Goal: Transaction & Acquisition: Register for event/course

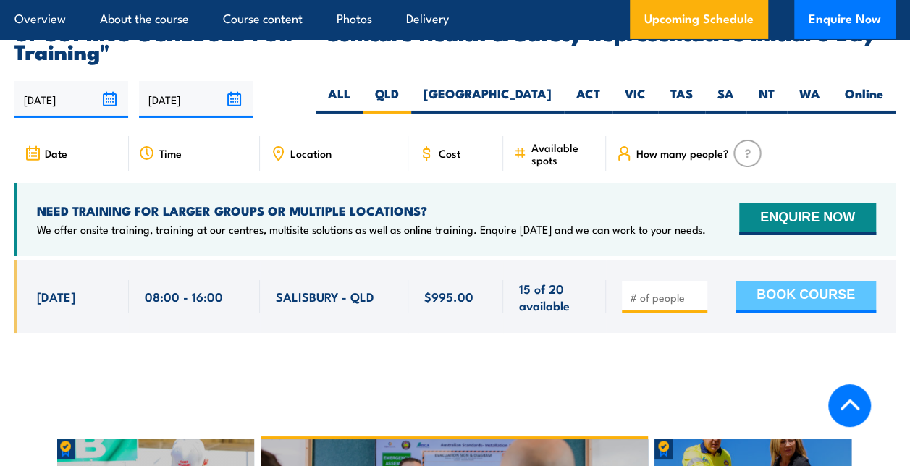
click at [834, 281] on button "BOOK COURSE" at bounding box center [805, 297] width 140 height 32
type input "1"
click at [837, 281] on button "BOOK COURSE" at bounding box center [805, 297] width 140 height 32
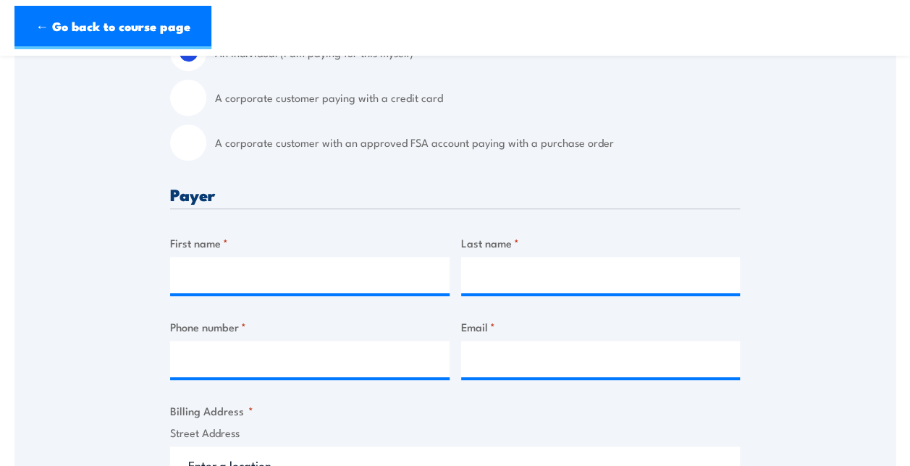
scroll to position [462, 0]
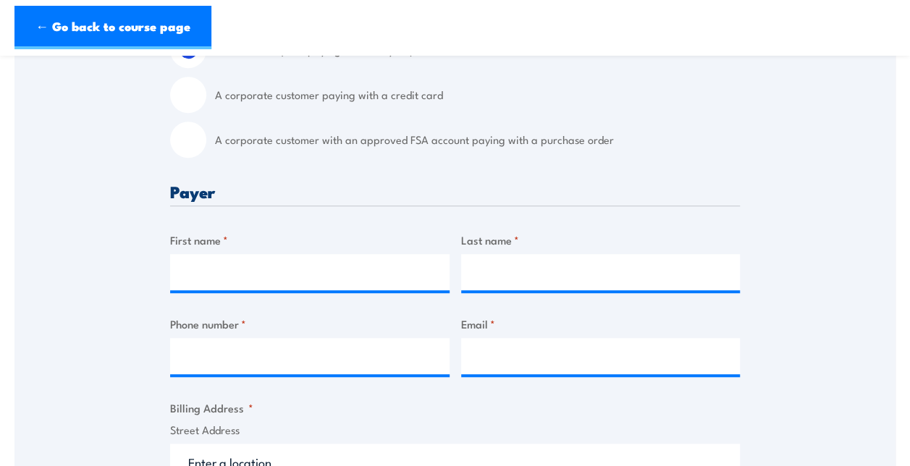
click at [184, 95] on input "A corporate customer paying with a credit card" at bounding box center [188, 95] width 36 height 36
radio input "true"
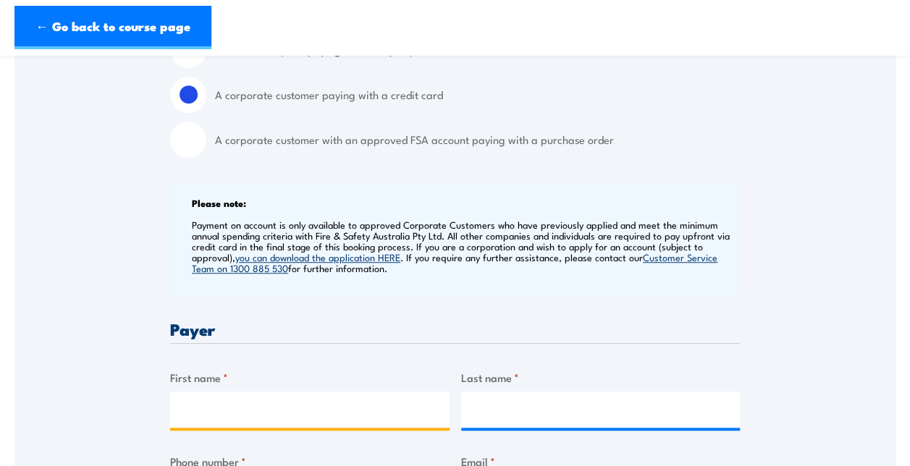
click at [243, 407] on input "First name *" at bounding box center [309, 410] width 279 height 36
type input "[PERSON_NAME]"
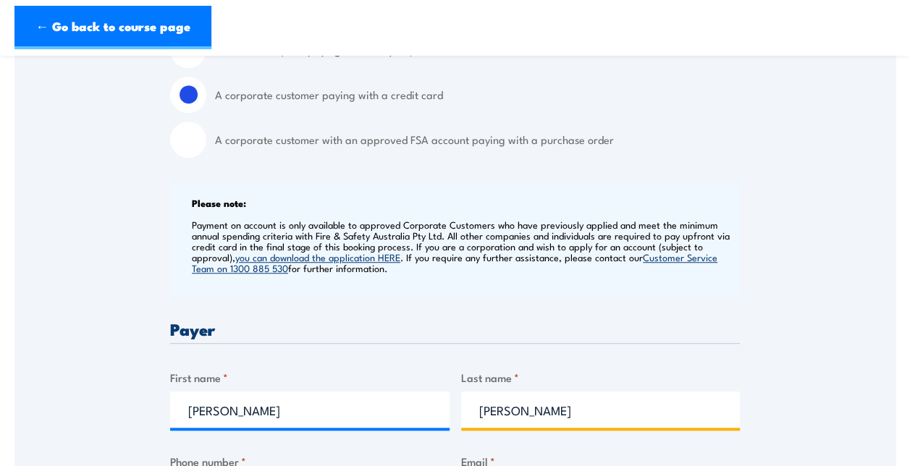
type input "[PERSON_NAME]"
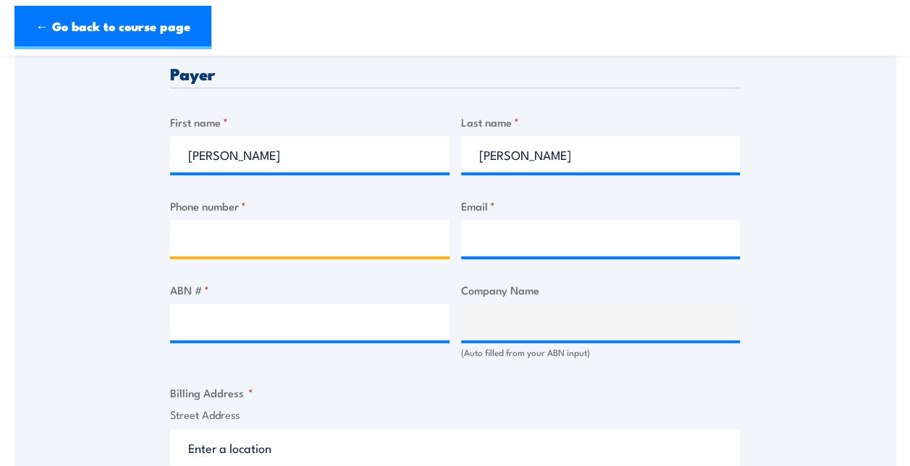
scroll to position [722, 0]
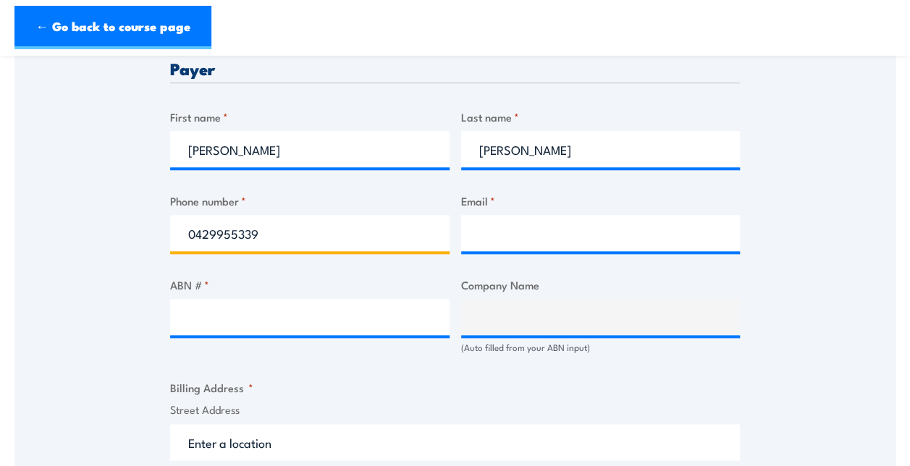
type input "0429955339"
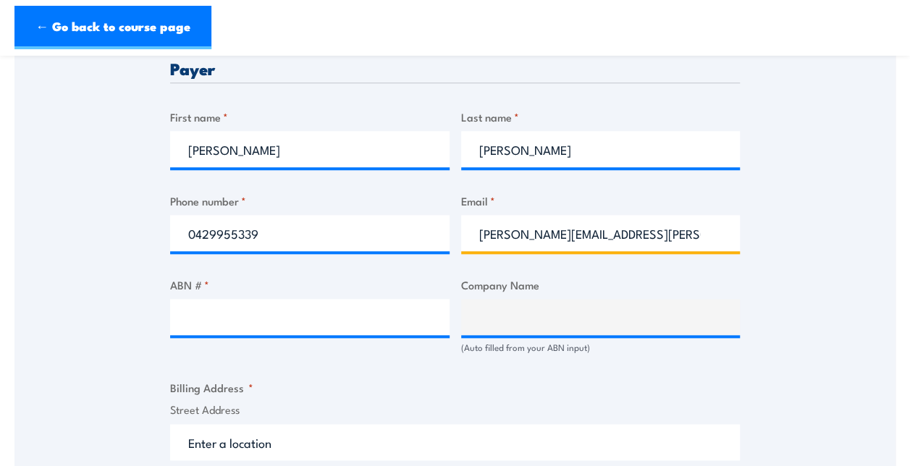
type input "[PERSON_NAME][EMAIL_ADDRESS][PERSON_NAME][DOMAIN_NAME]"
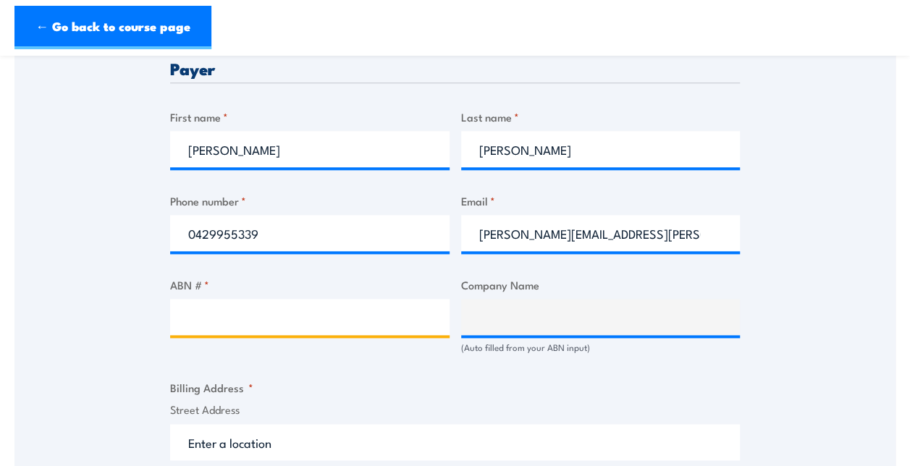
paste input "41 687 119 230"
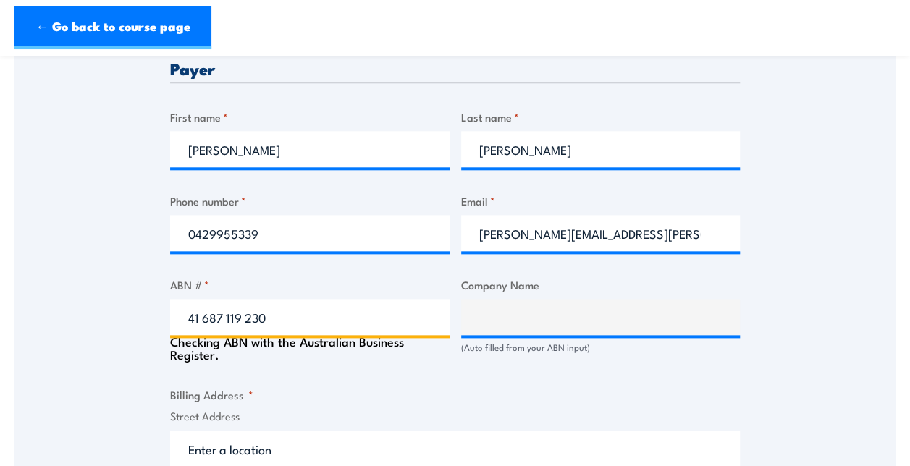
type input "41 687 119 230"
click at [497, 410] on label "Street Address" at bounding box center [455, 416] width 570 height 17
click at [497, 431] on input "Street Address" at bounding box center [455, 449] width 570 height 36
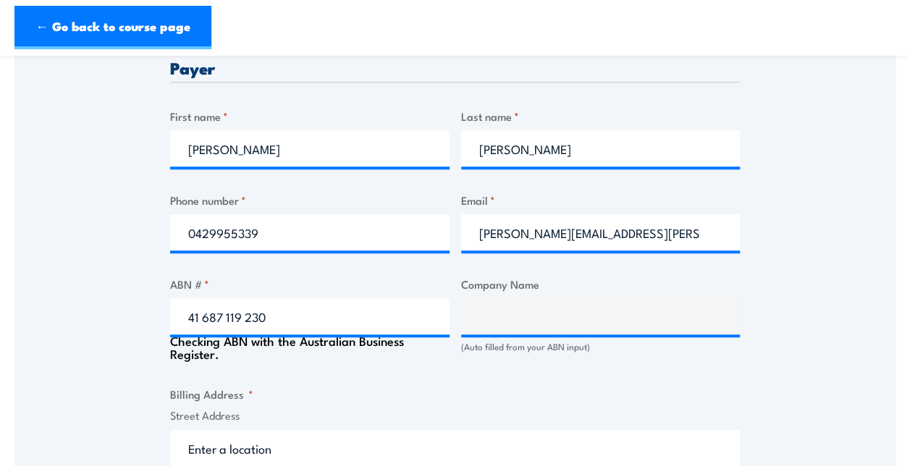
type input "COMMONWEALTH SCIENTIFIC AND INDUSTRIAL RESEARCH ORGANISATION"
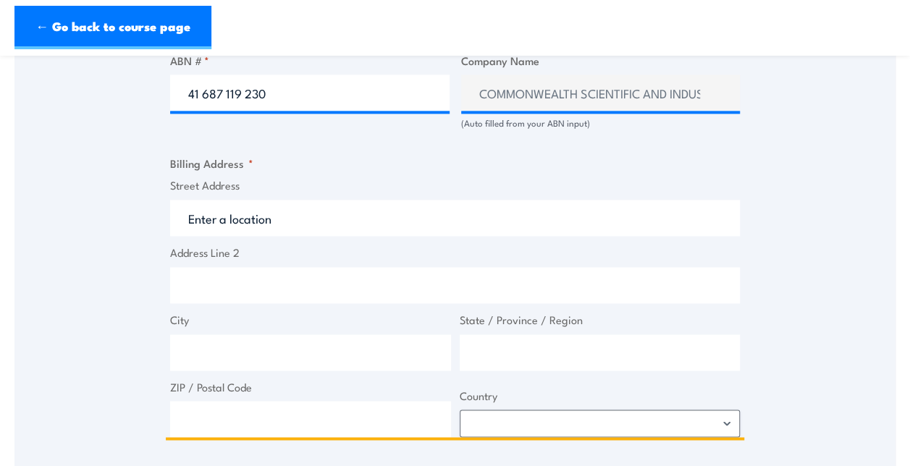
scroll to position [960, 0]
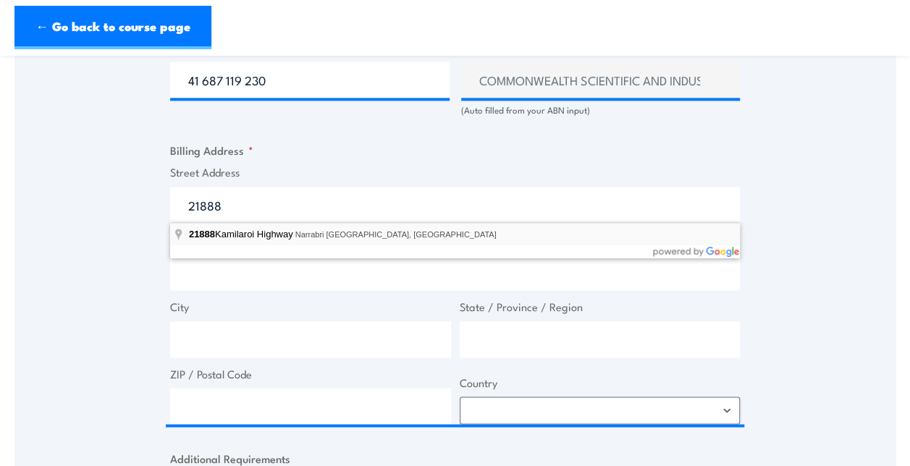
type input "[STREET_ADDRESS]"
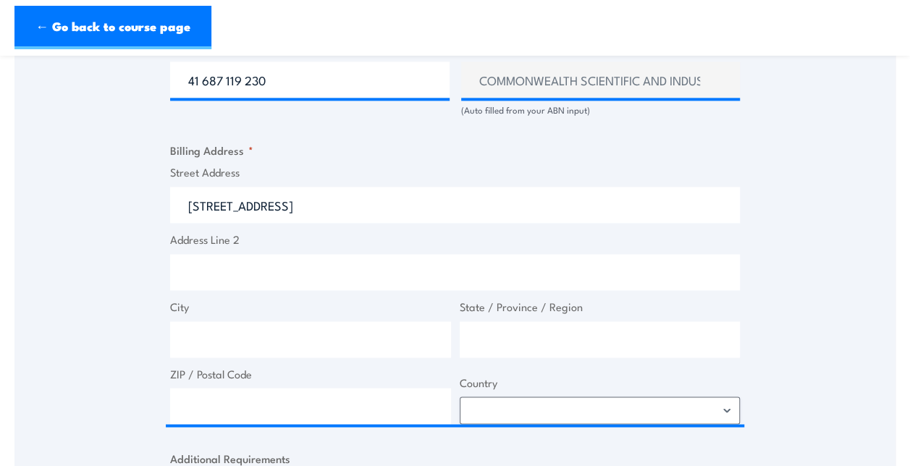
type input "[STREET_ADDRESS][PERSON_NAME]"
type input "Narrabri"
type input "[GEOGRAPHIC_DATA]"
type input "2390"
select select "[GEOGRAPHIC_DATA]"
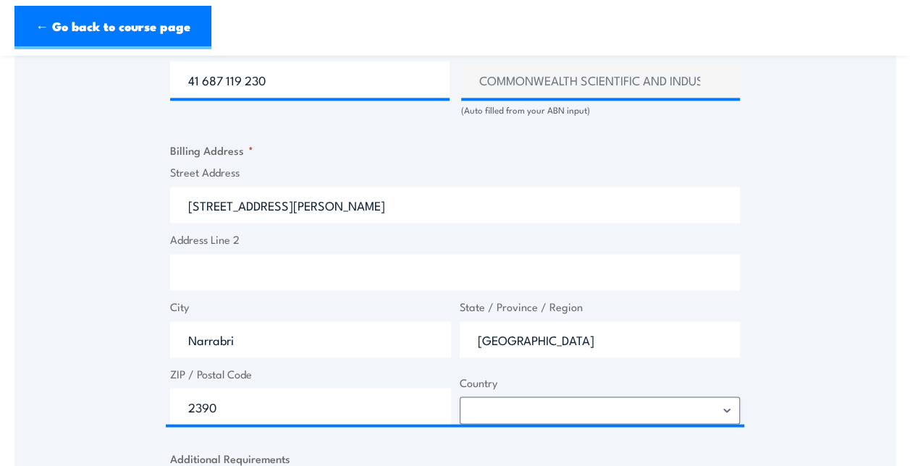
click at [808, 300] on div "Speak to a specialist CALL [PHONE_NUMBER] CALL [PHONE_NUMBER] " * " indicates r…" at bounding box center [454, 78] width 881 height 1538
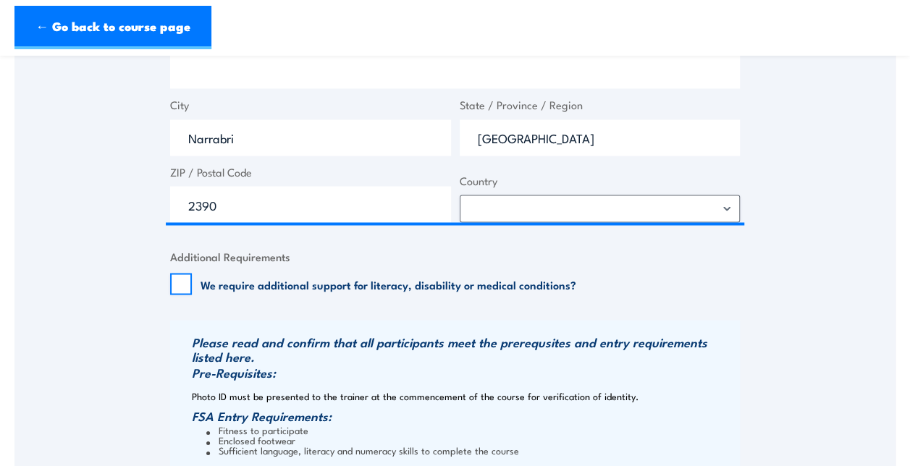
scroll to position [1162, 0]
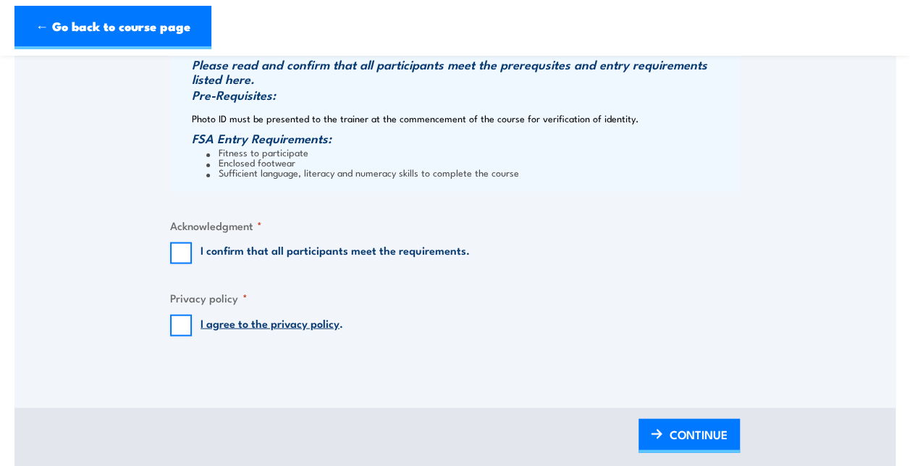
scroll to position [1452, 0]
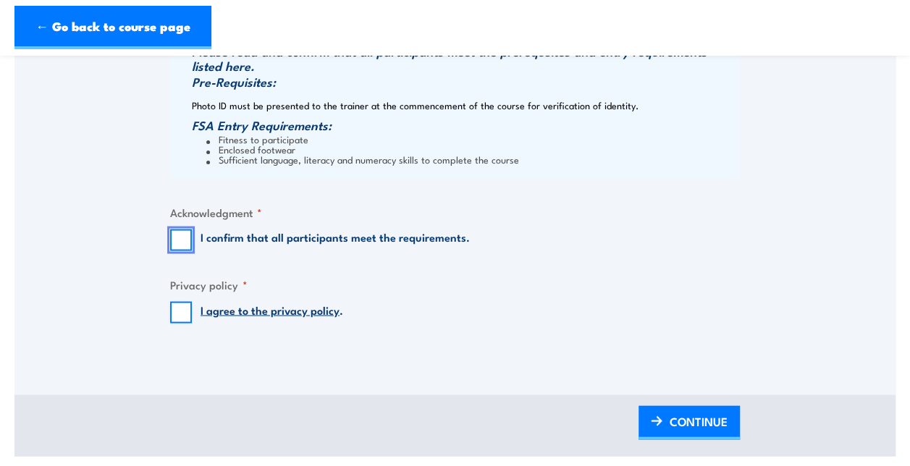
click at [177, 236] on input "I confirm that all participants meet the requirements." at bounding box center [181, 240] width 22 height 22
checkbox input "true"
click at [177, 305] on input "I agree to the privacy policy ." at bounding box center [181, 313] width 22 height 22
checkbox input "true"
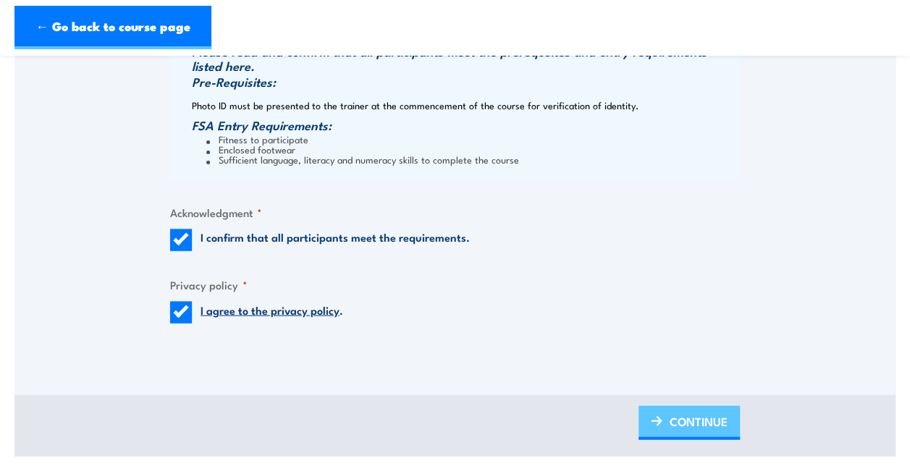
click at [676, 421] on span "CONTINUE" at bounding box center [698, 421] width 58 height 38
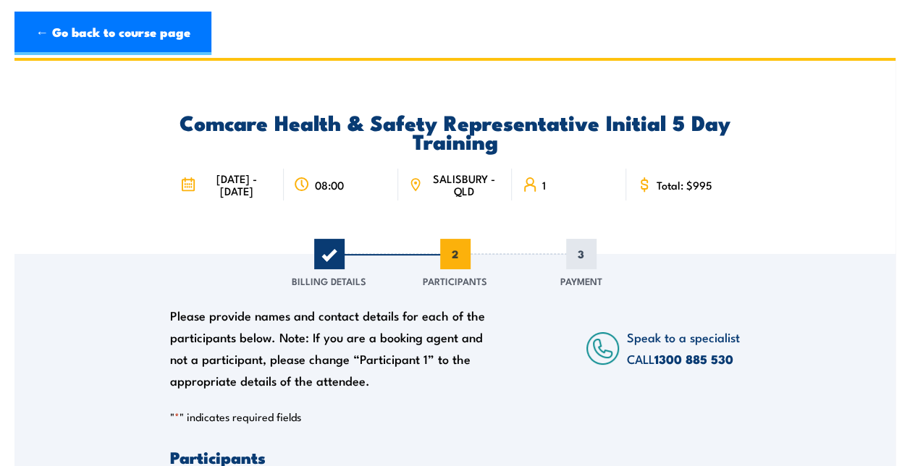
scroll to position [0, 0]
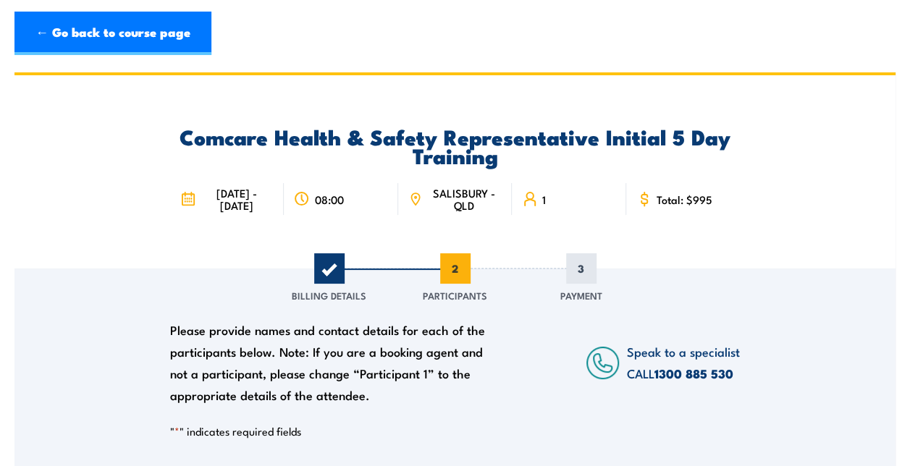
click at [850, 185] on div "Comcare Health & Safety Representative Initial 5 Day Training [DATE] - [DATE] 0…" at bounding box center [454, 171] width 881 height 193
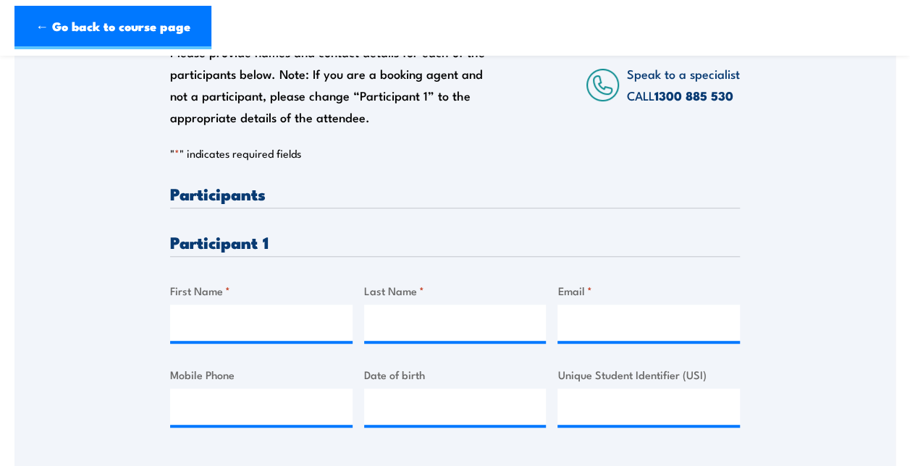
scroll to position [261, 0]
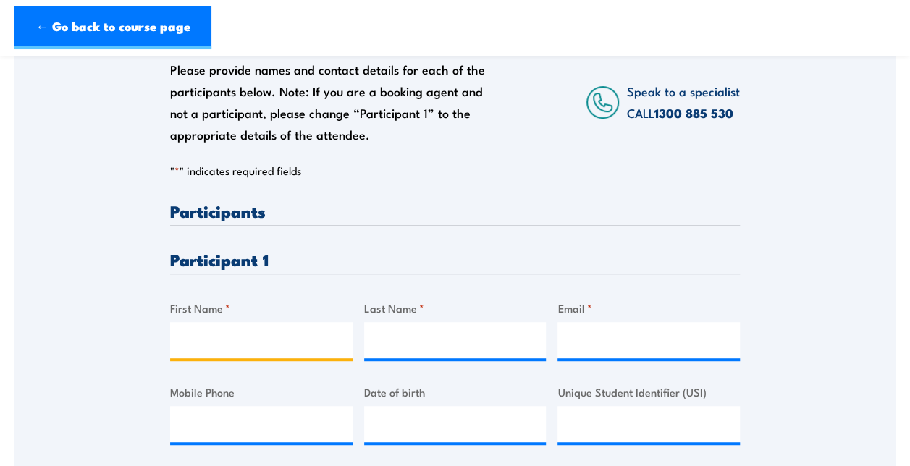
click at [310, 343] on input "First Name *" at bounding box center [261, 340] width 182 height 36
type input "[PERSON_NAME]"
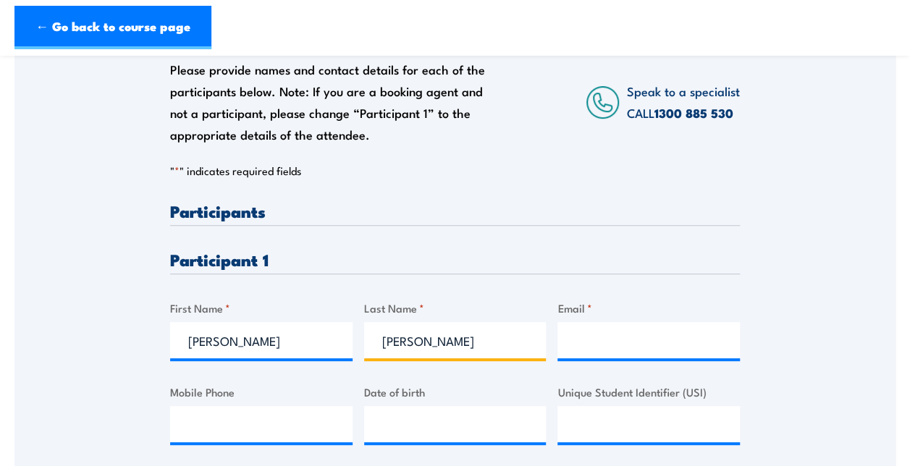
type input "[PERSON_NAME]"
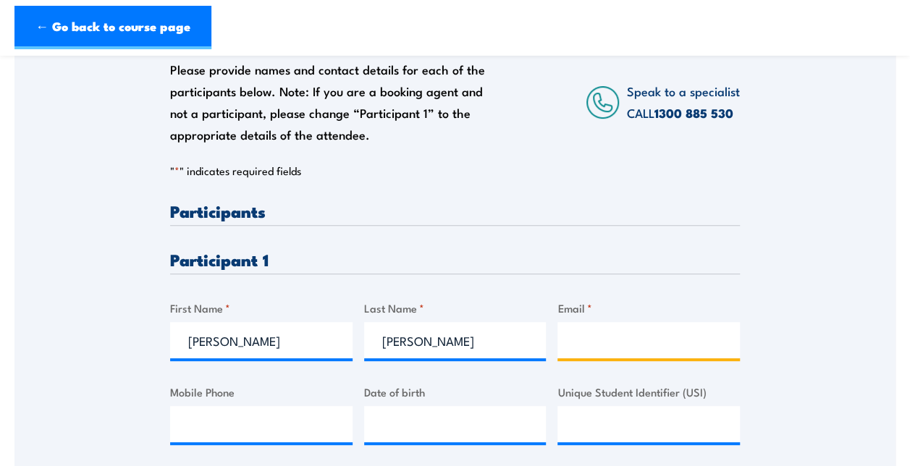
paste input "[PERSON_NAME][EMAIL_ADDRESS][PERSON_NAME][DOMAIN_NAME]"
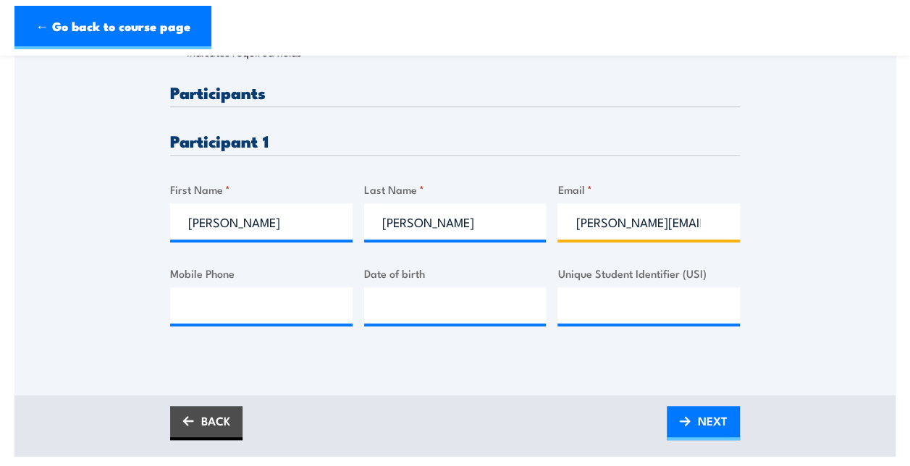
scroll to position [407, 0]
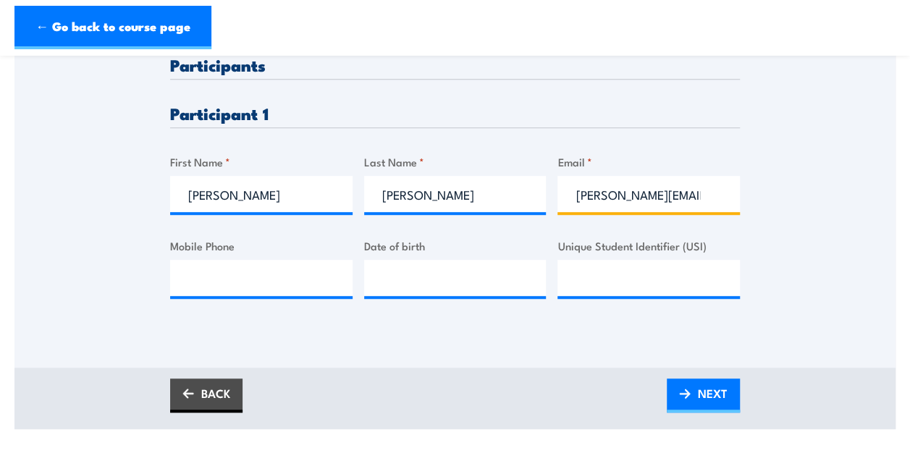
type input "[PERSON_NAME][EMAIL_ADDRESS][PERSON_NAME][DOMAIN_NAME]"
click at [269, 279] on input "Mobile Phone" at bounding box center [261, 278] width 182 height 36
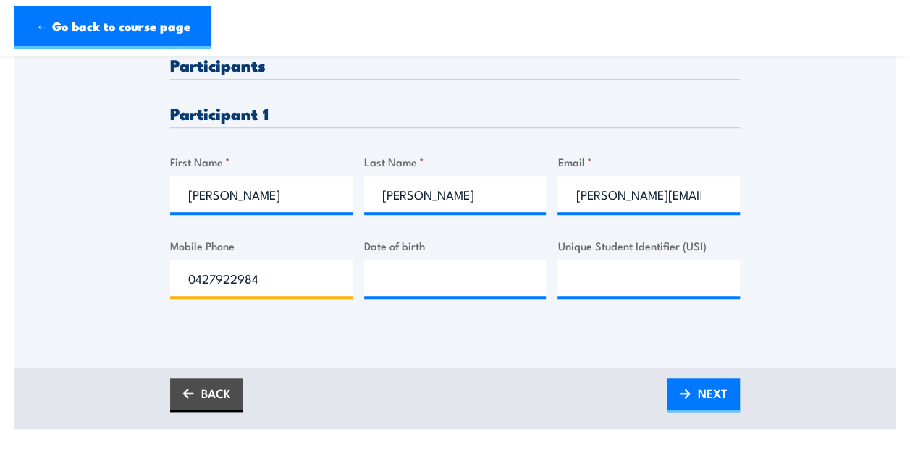
type input "0427922984"
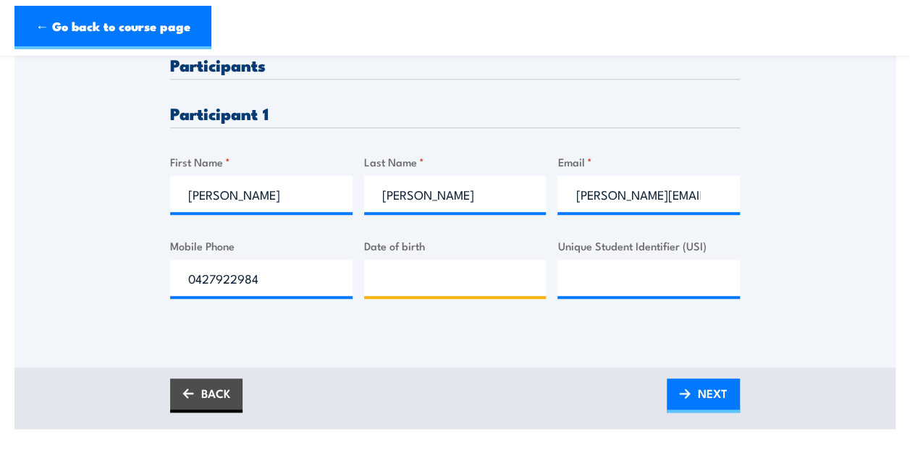
type input "__/__/____"
click at [409, 286] on input "__/__/____" at bounding box center [455, 278] width 182 height 36
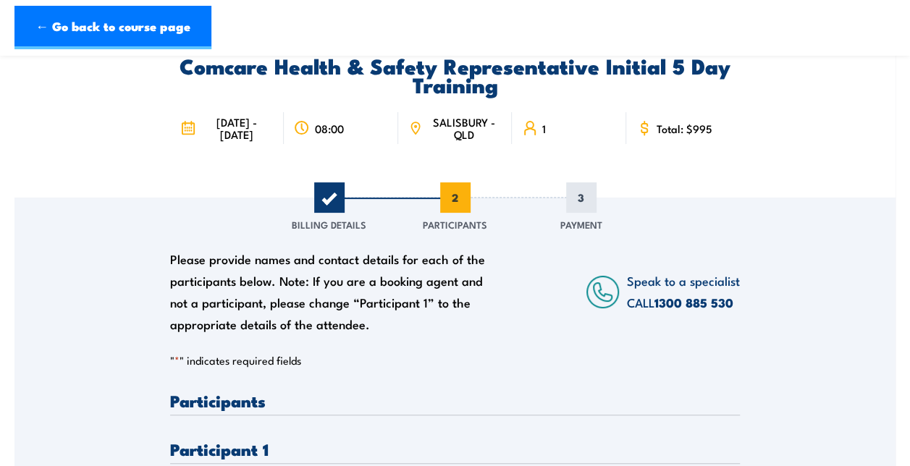
scroll to position [0, 0]
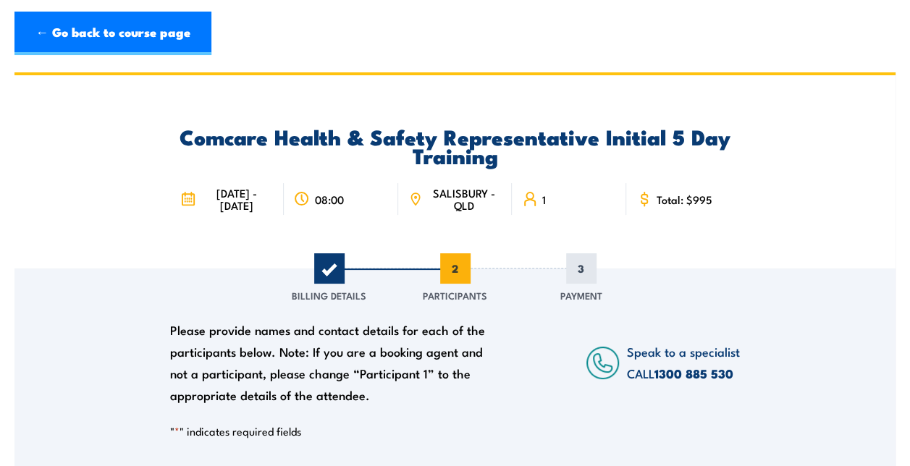
type input "__/__/____"
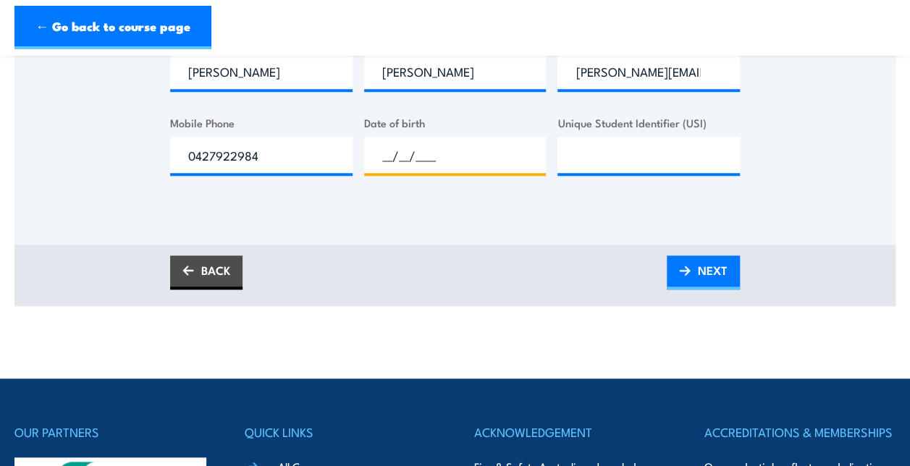
scroll to position [541, 0]
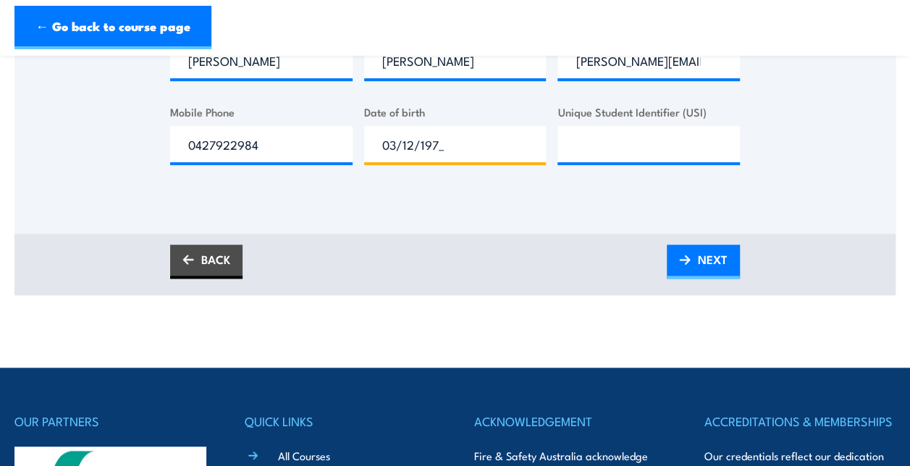
type input "[DATE]"
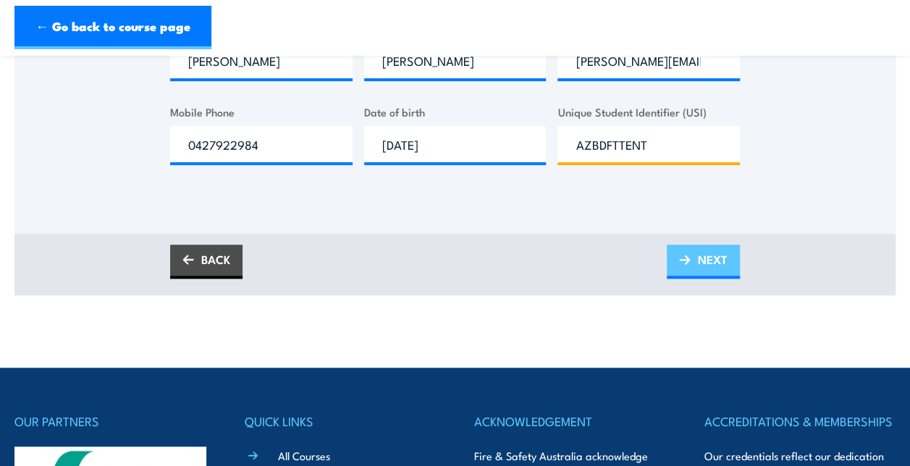
type input "AZBDFTTENT"
click at [712, 262] on span "NEXT" at bounding box center [713, 259] width 30 height 38
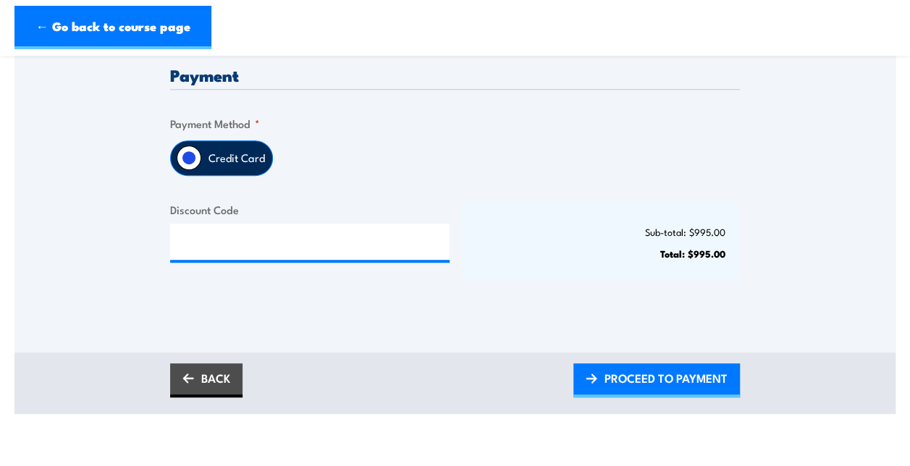
scroll to position [379, 0]
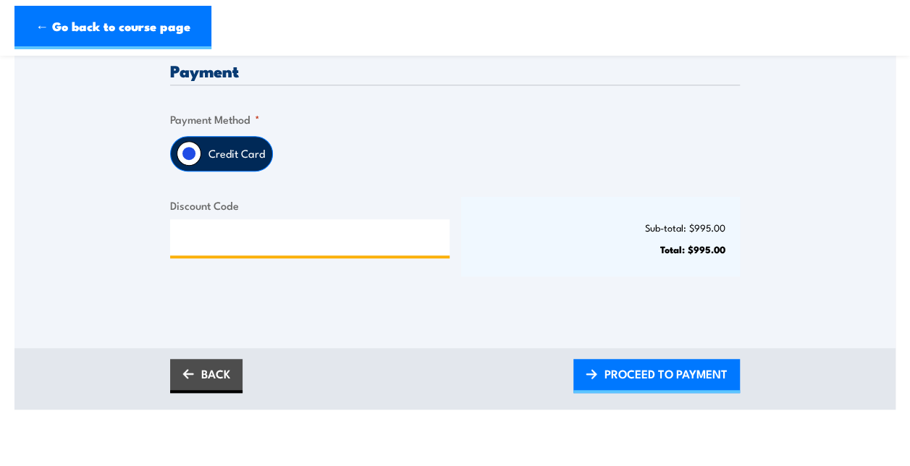
click at [278, 240] on input "Discount Code" at bounding box center [309, 237] width 279 height 36
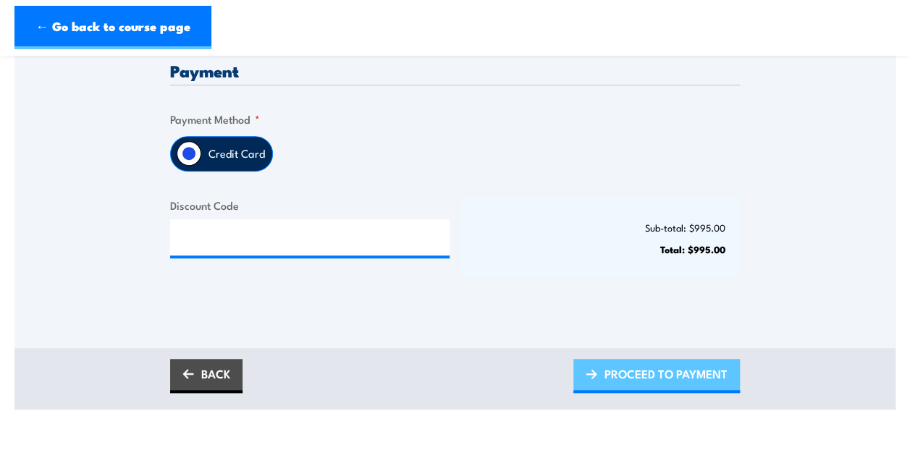
click at [667, 371] on span "PROCEED TO PAYMENT" at bounding box center [665, 374] width 123 height 38
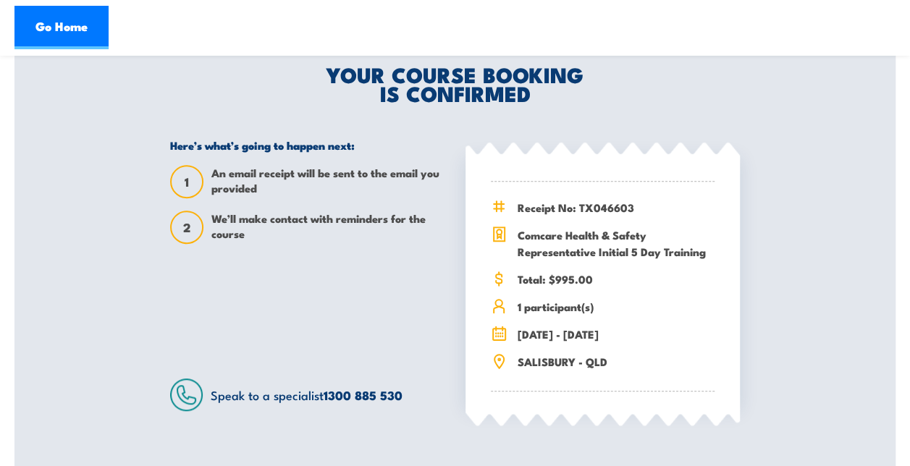
scroll to position [332, 0]
